Goal: Task Accomplishment & Management: Use online tool/utility

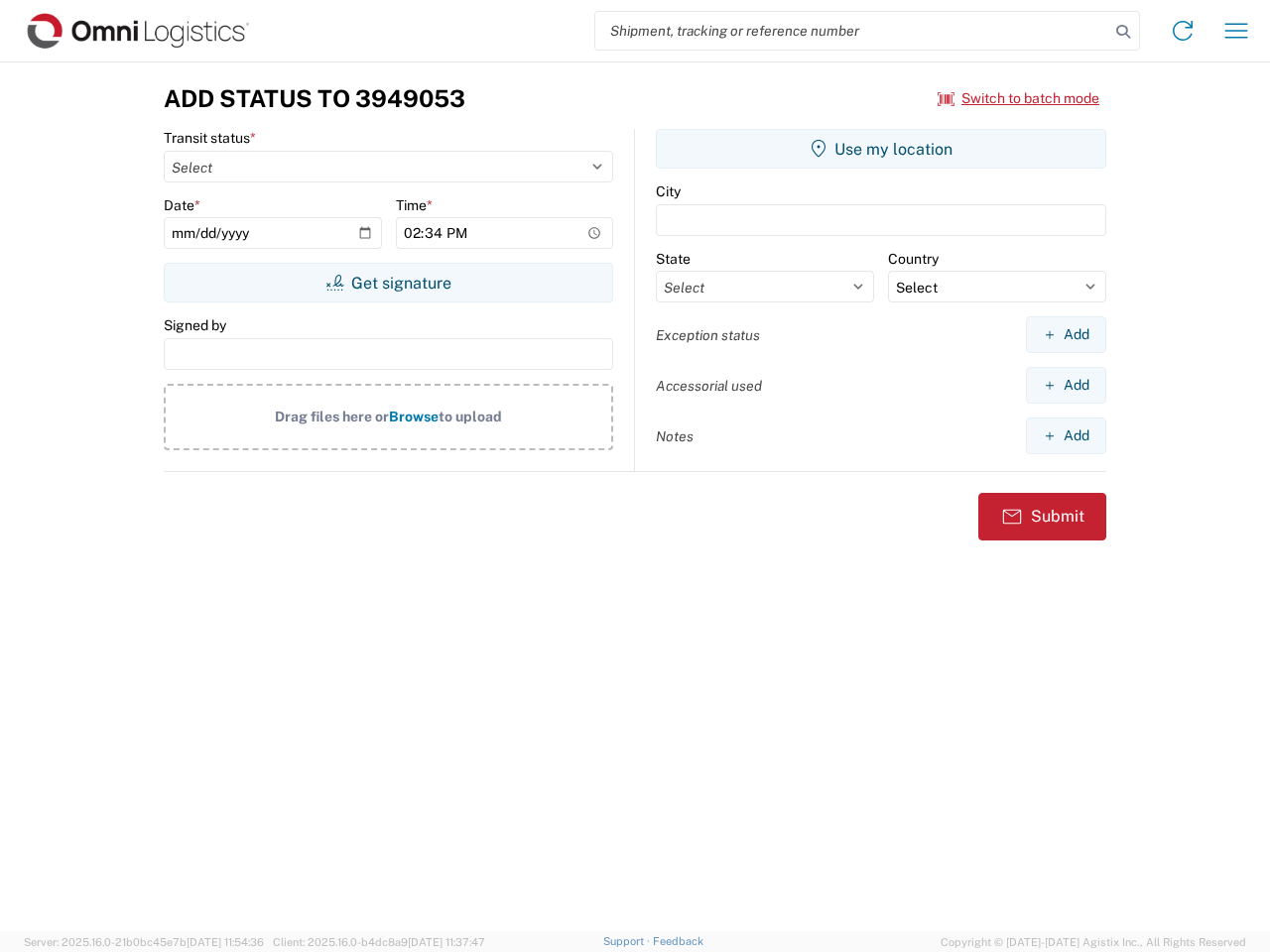
click at [852, 31] on input "search" at bounding box center [852, 31] width 514 height 38
click at [1124, 32] on icon at bounding box center [1124, 32] width 28 height 28
click at [1182, 31] on icon at bounding box center [1182, 31] width 32 height 32
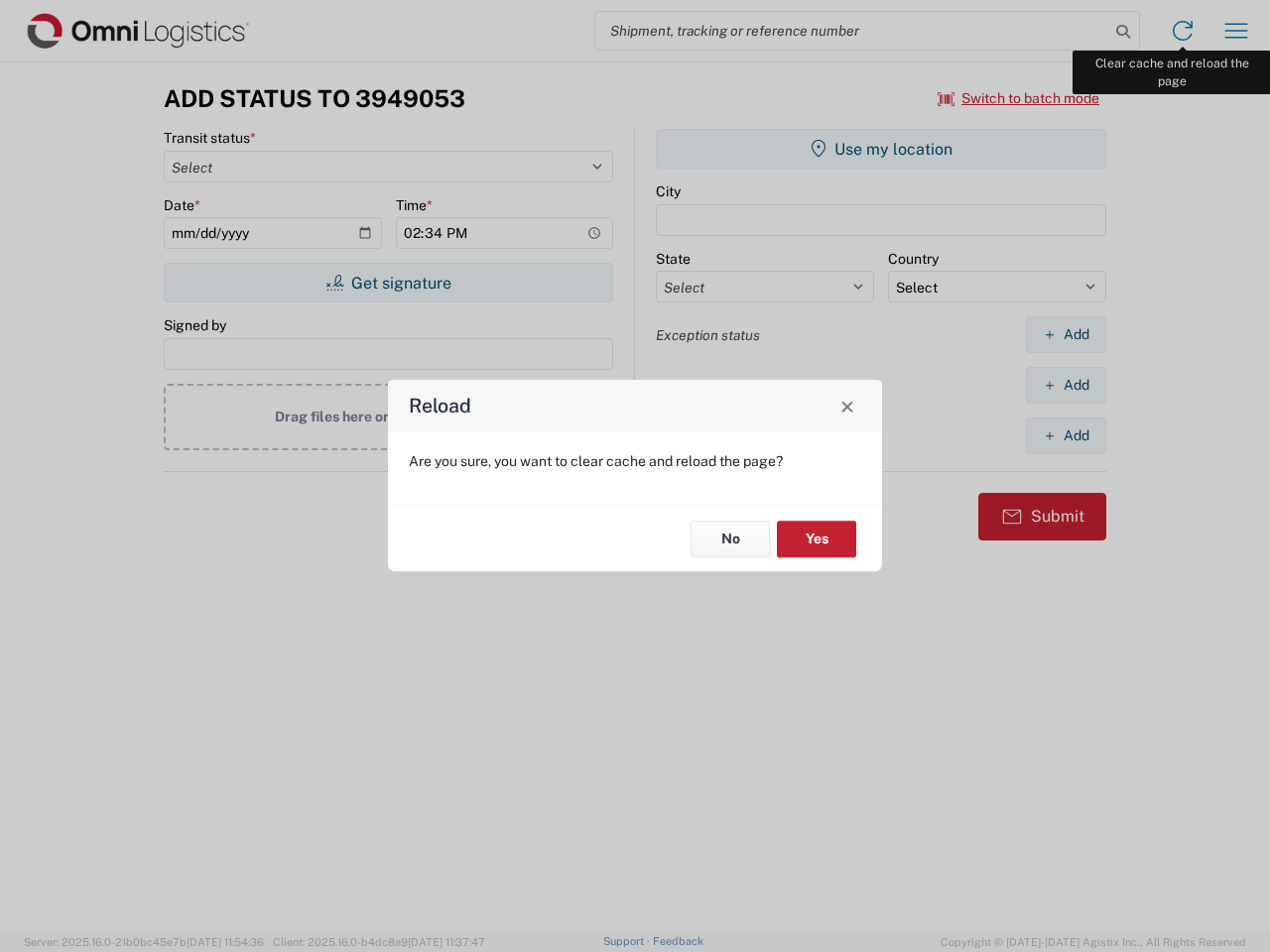
click at [1236, 31] on div "Reload Are you sure, you want to clear cache and reload the page? No Yes" at bounding box center [635, 476] width 1270 height 952
click at [1019, 98] on div "Reload Are you sure, you want to clear cache and reload the page? No Yes" at bounding box center [635, 476] width 1270 height 952
click at [388, 283] on div "Reload Are you sure, you want to clear cache and reload the page? No Yes" at bounding box center [635, 476] width 1270 height 952
click at [881, 149] on div "Reload Are you sure, you want to clear cache and reload the page? No Yes" at bounding box center [635, 476] width 1270 height 952
click at [1066, 334] on div "Reload Are you sure, you want to clear cache and reload the page? No Yes" at bounding box center [635, 476] width 1270 height 952
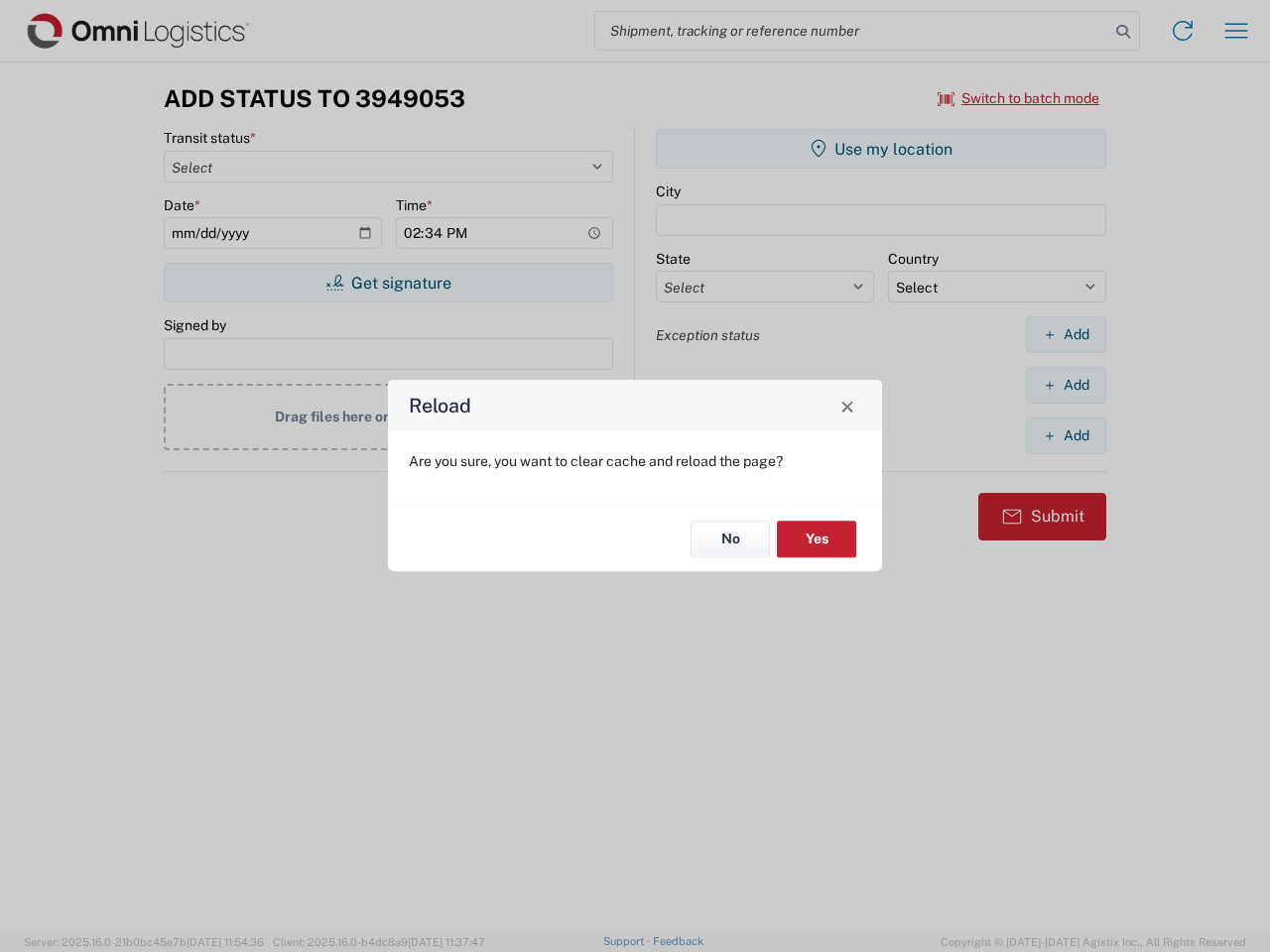
click at [1066, 385] on div "Reload Are you sure, you want to clear cache and reload the page? No Yes" at bounding box center [635, 476] width 1270 height 952
click at [1066, 436] on div "Reload Are you sure, you want to clear cache and reload the page? No Yes" at bounding box center [635, 476] width 1270 height 952
